Goal: Task Accomplishment & Management: Manage account settings

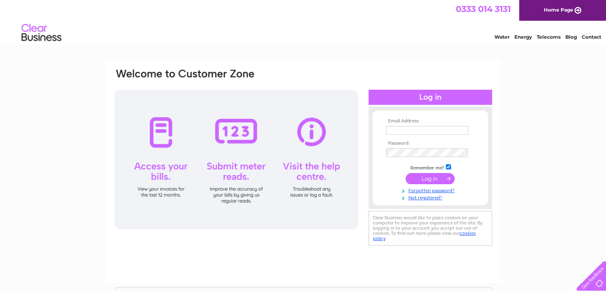
type input "archie.macculloch260@btinternet.com"
click at [418, 176] on input "submit" at bounding box center [430, 178] width 49 height 11
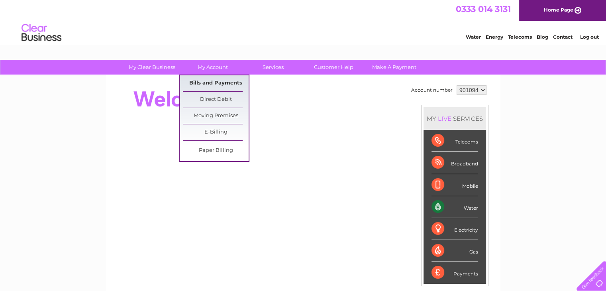
click at [219, 81] on link "Bills and Payments" at bounding box center [216, 83] width 66 height 16
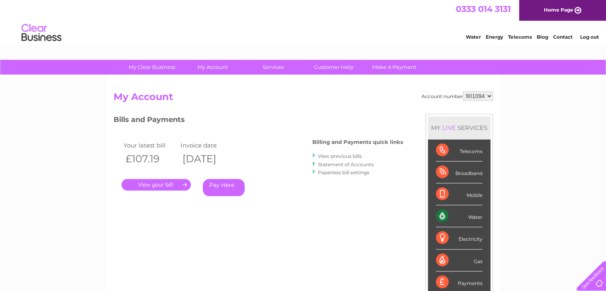
click at [178, 185] on link "." at bounding box center [156, 185] width 69 height 12
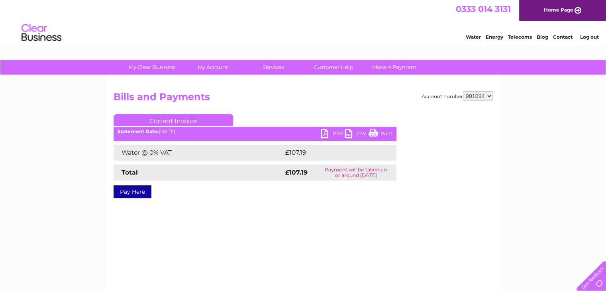
click at [327, 134] on link "PDF" at bounding box center [333, 135] width 24 height 12
